Goal: Complete application form: Complete application form

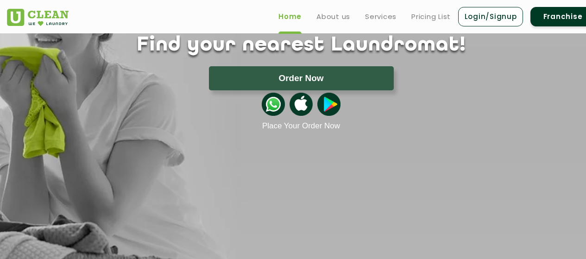
scroll to position [46, 0]
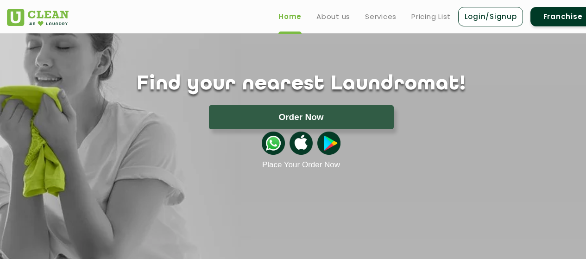
click at [550, 19] on link "Franchise" at bounding box center [562, 16] width 65 height 19
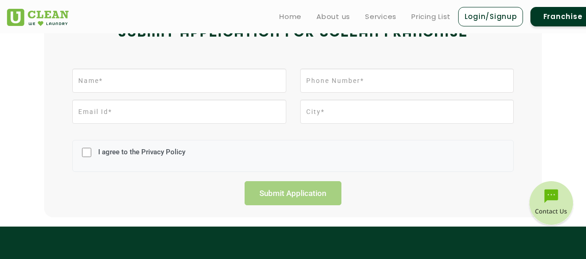
scroll to position [231, 0]
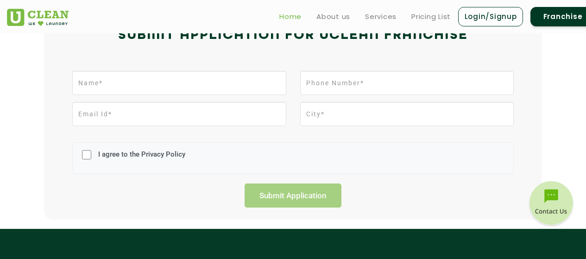
click at [283, 17] on link "Home" at bounding box center [290, 16] width 22 height 11
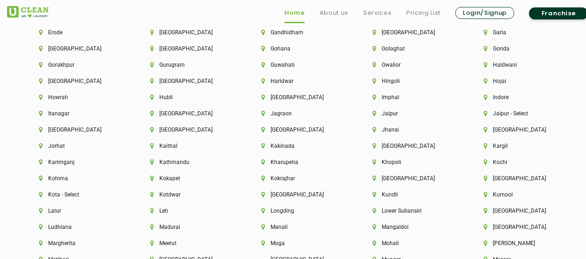
scroll to position [2222, 0]
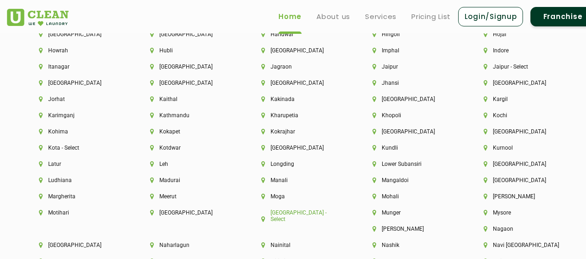
click at [276, 216] on li "[GEOGRAPHIC_DATA] - Select" at bounding box center [301, 215] width 80 height 13
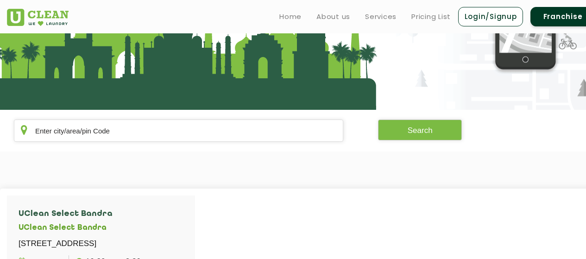
scroll to position [42, 0]
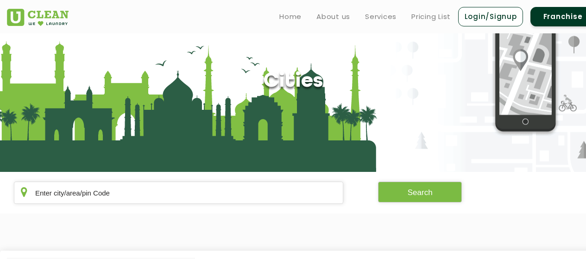
click at [220, 169] on section "Cities" at bounding box center [293, 81] width 586 height 181
click at [211, 182] on input "text" at bounding box center [178, 192] width 329 height 22
click at [403, 199] on button "Search" at bounding box center [420, 191] width 84 height 21
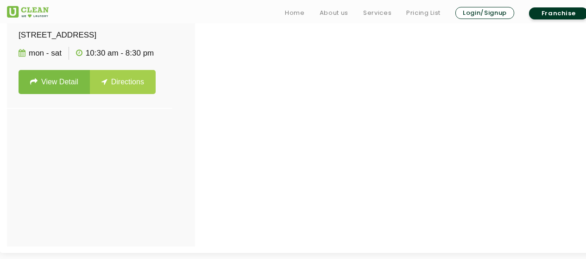
scroll to position [412, 0]
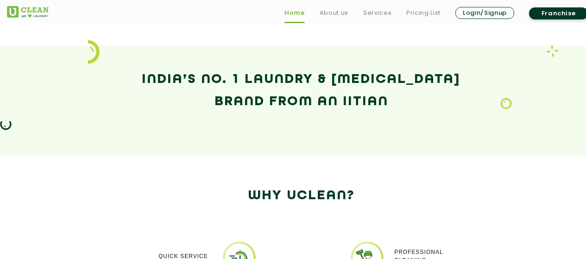
scroll to position [1612, 0]
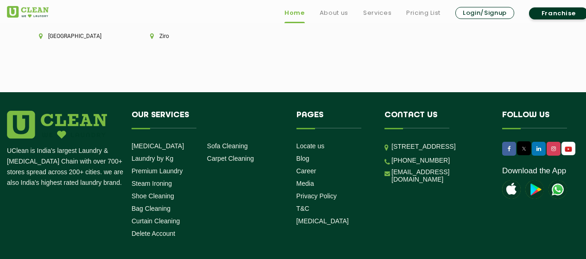
scroll to position [2657, 0]
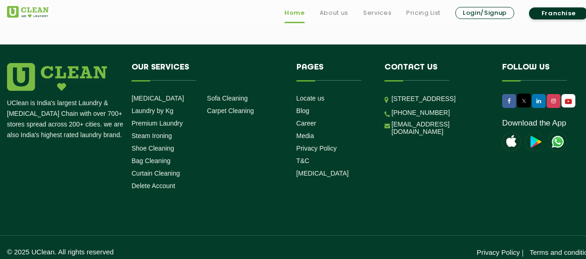
click at [561, 11] on link "Franchise" at bounding box center [558, 13] width 59 height 12
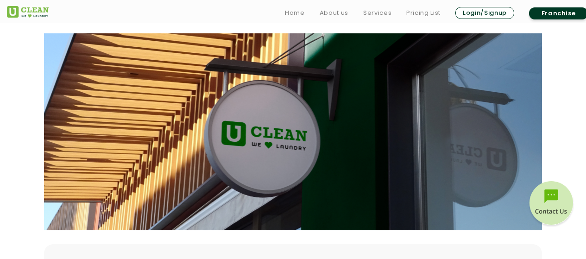
scroll to position [185, 0]
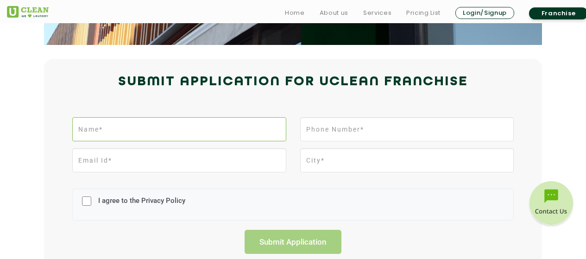
click at [237, 132] on input "text" at bounding box center [178, 129] width 213 height 24
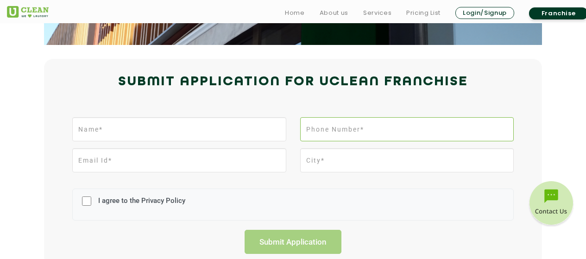
click at [369, 127] on input "tel" at bounding box center [406, 129] width 213 height 24
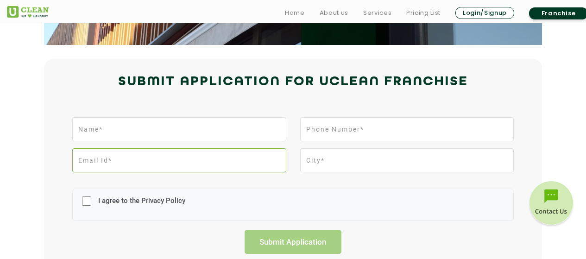
click at [258, 162] on input "email" at bounding box center [178, 160] width 213 height 24
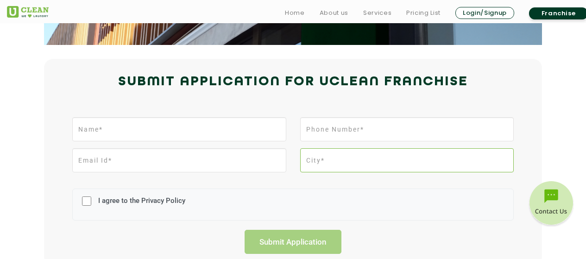
click at [346, 155] on input "text" at bounding box center [406, 160] width 213 height 24
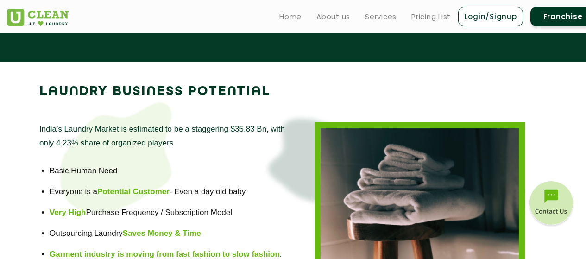
scroll to position [2180, 0]
